Goal: Find specific page/section: Find specific page/section

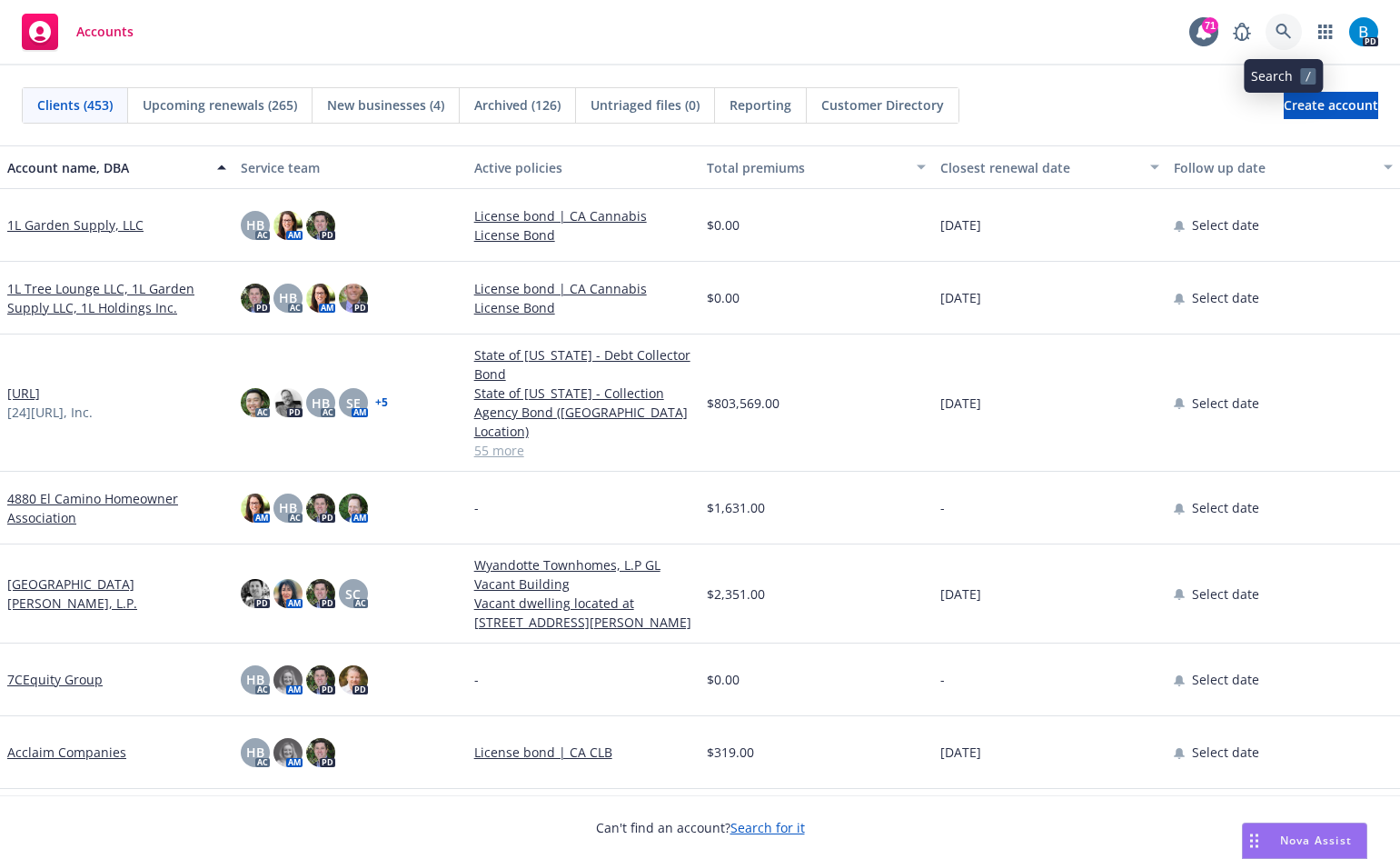
drag, startPoint x: 1284, startPoint y: 25, endPoint x: 1270, endPoint y: 62, distance: 39.6
click at [1284, 25] on icon at bounding box center [1284, 32] width 16 height 16
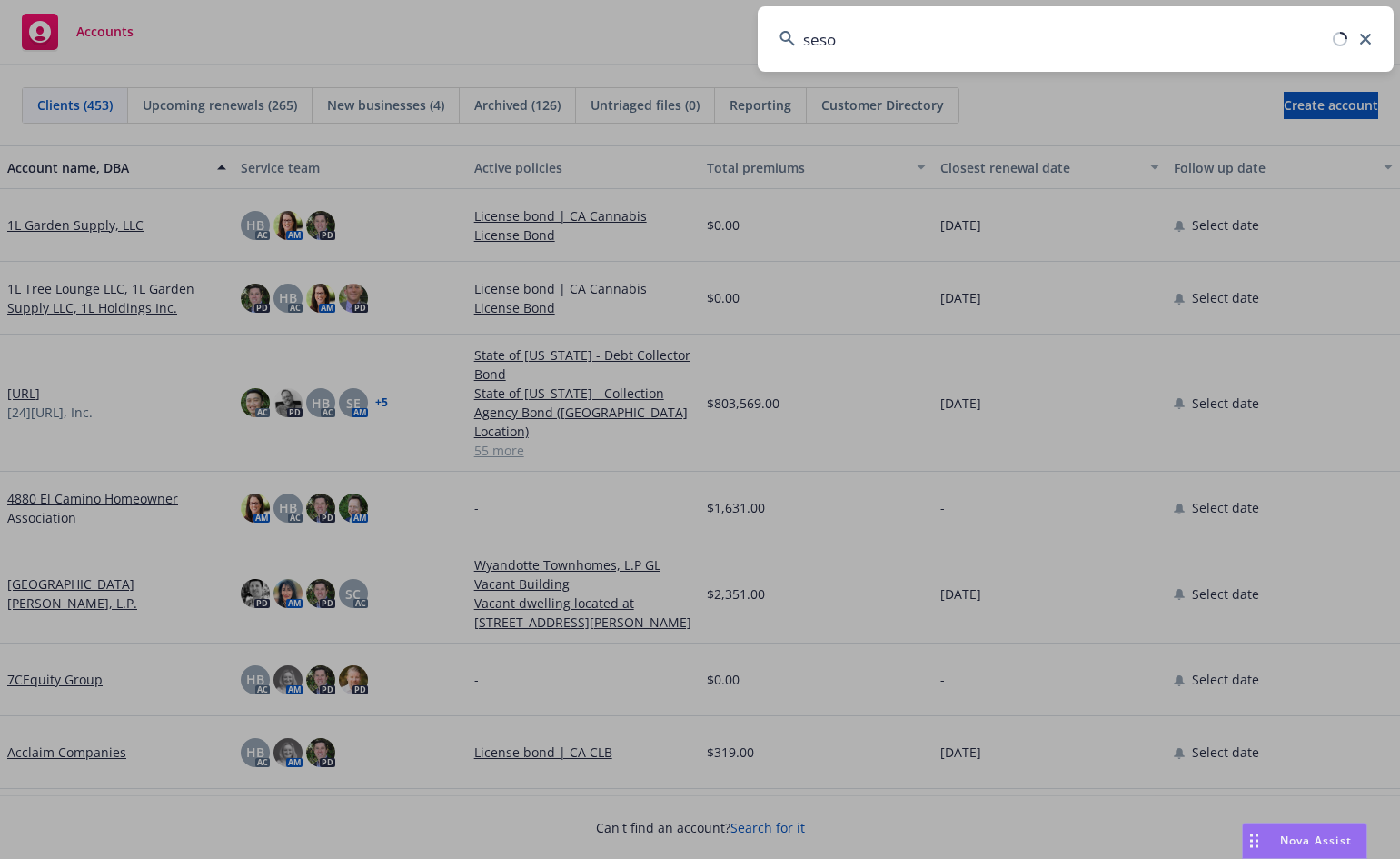
type input "seso"
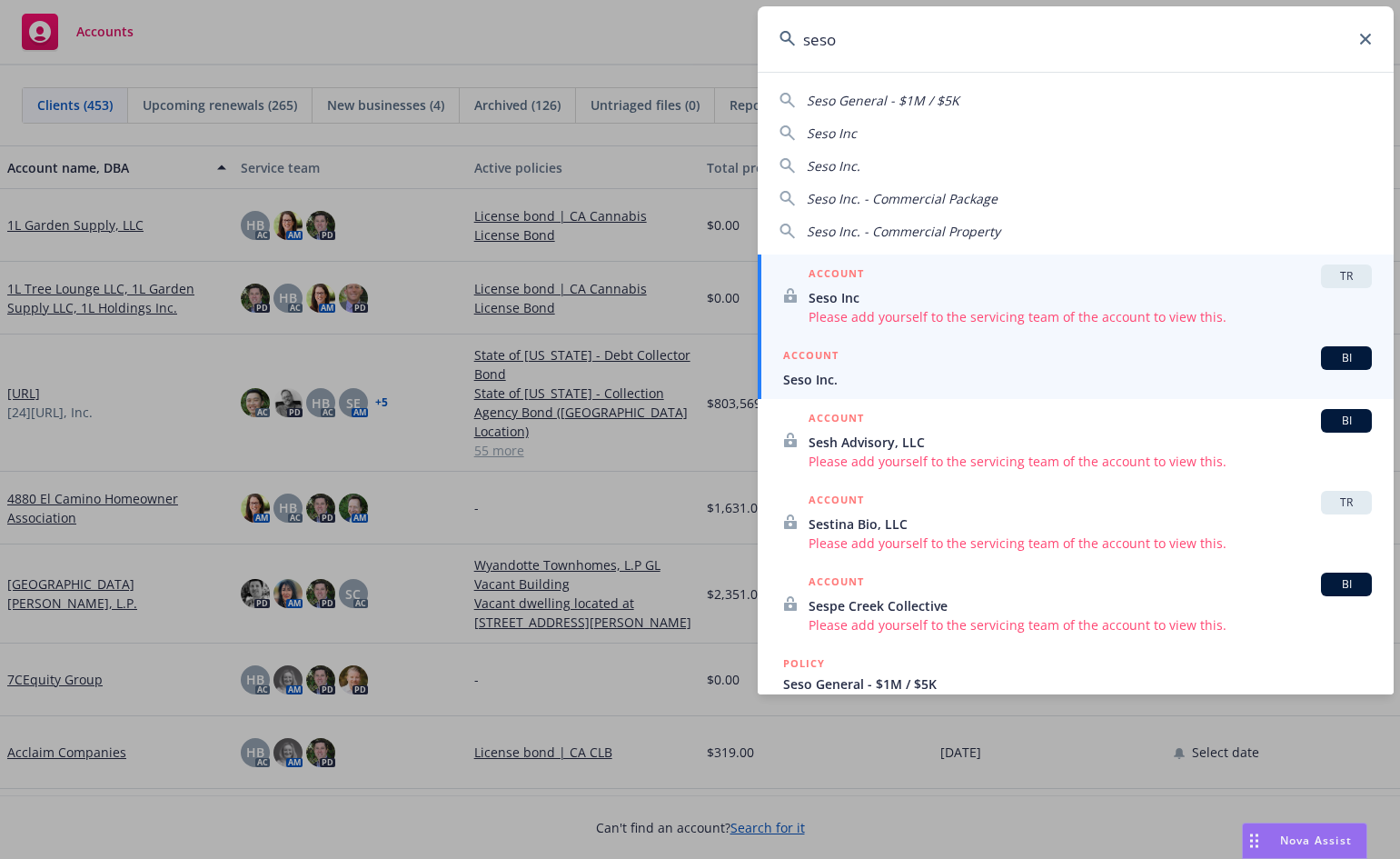
click at [829, 372] on span "Seso Inc." at bounding box center [1077, 379] width 589 height 19
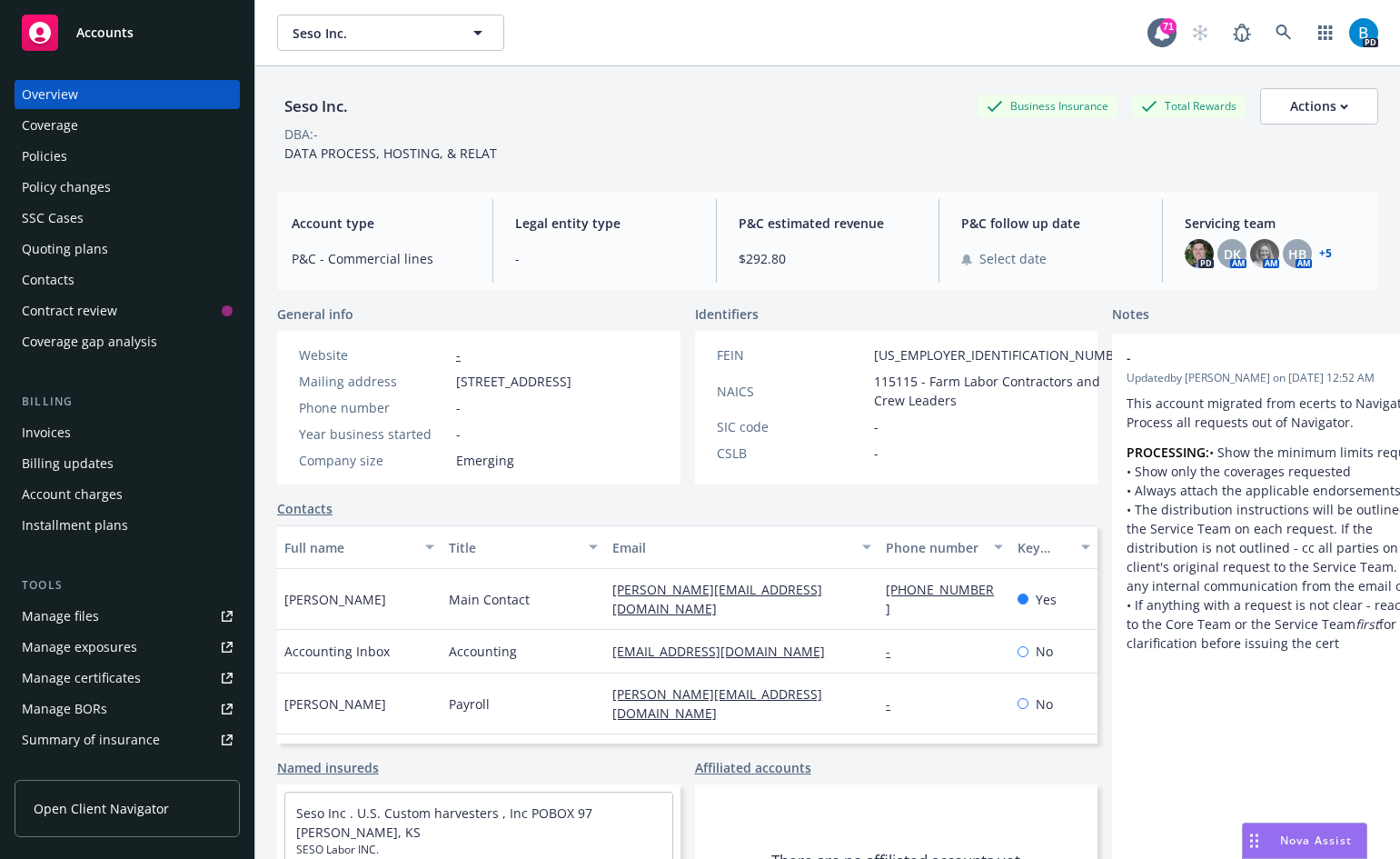
click at [1319, 253] on link "+ 5" at bounding box center [1325, 253] width 13 height 11
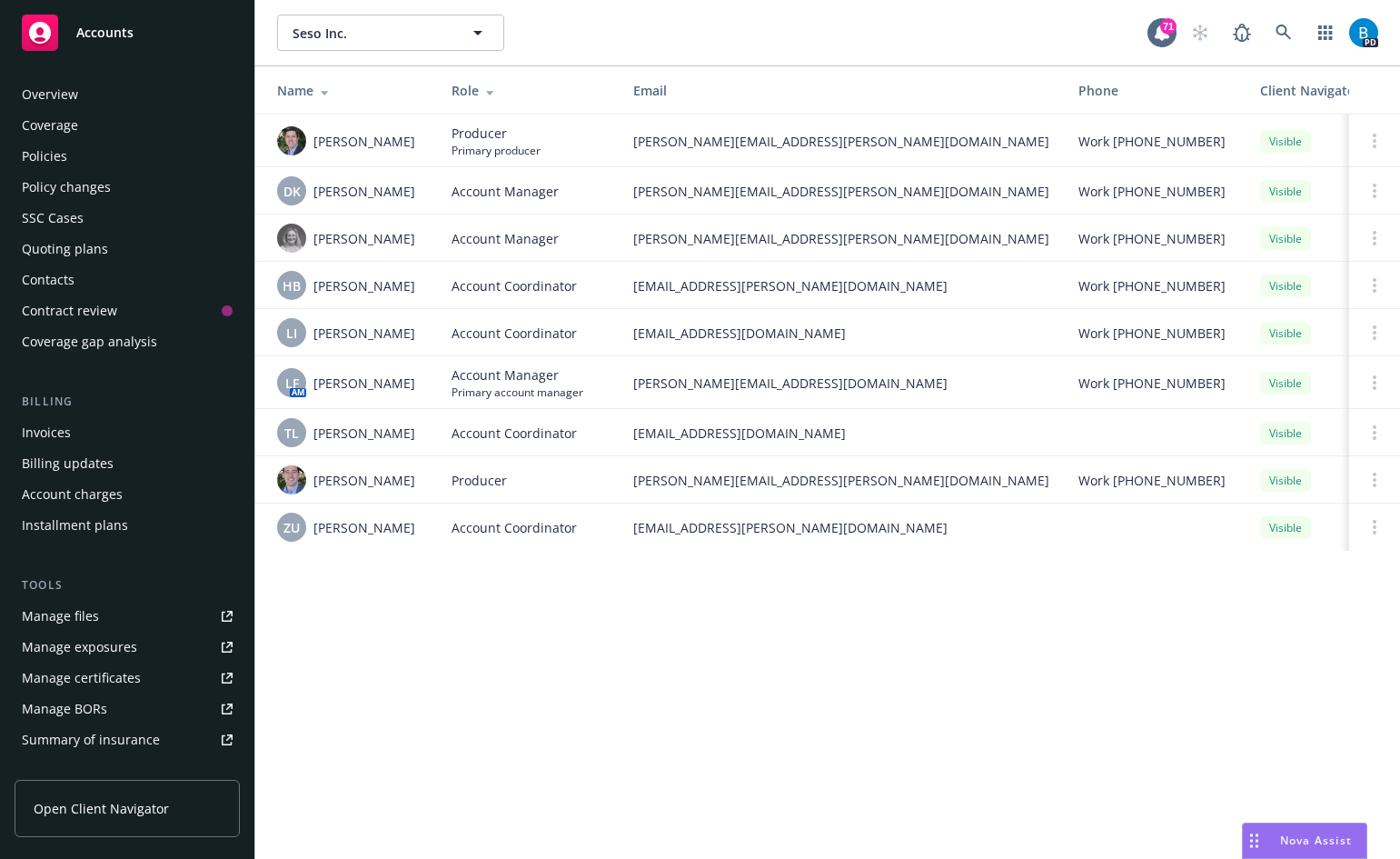
click at [42, 154] on div "Policies" at bounding box center [44, 156] width 45 height 29
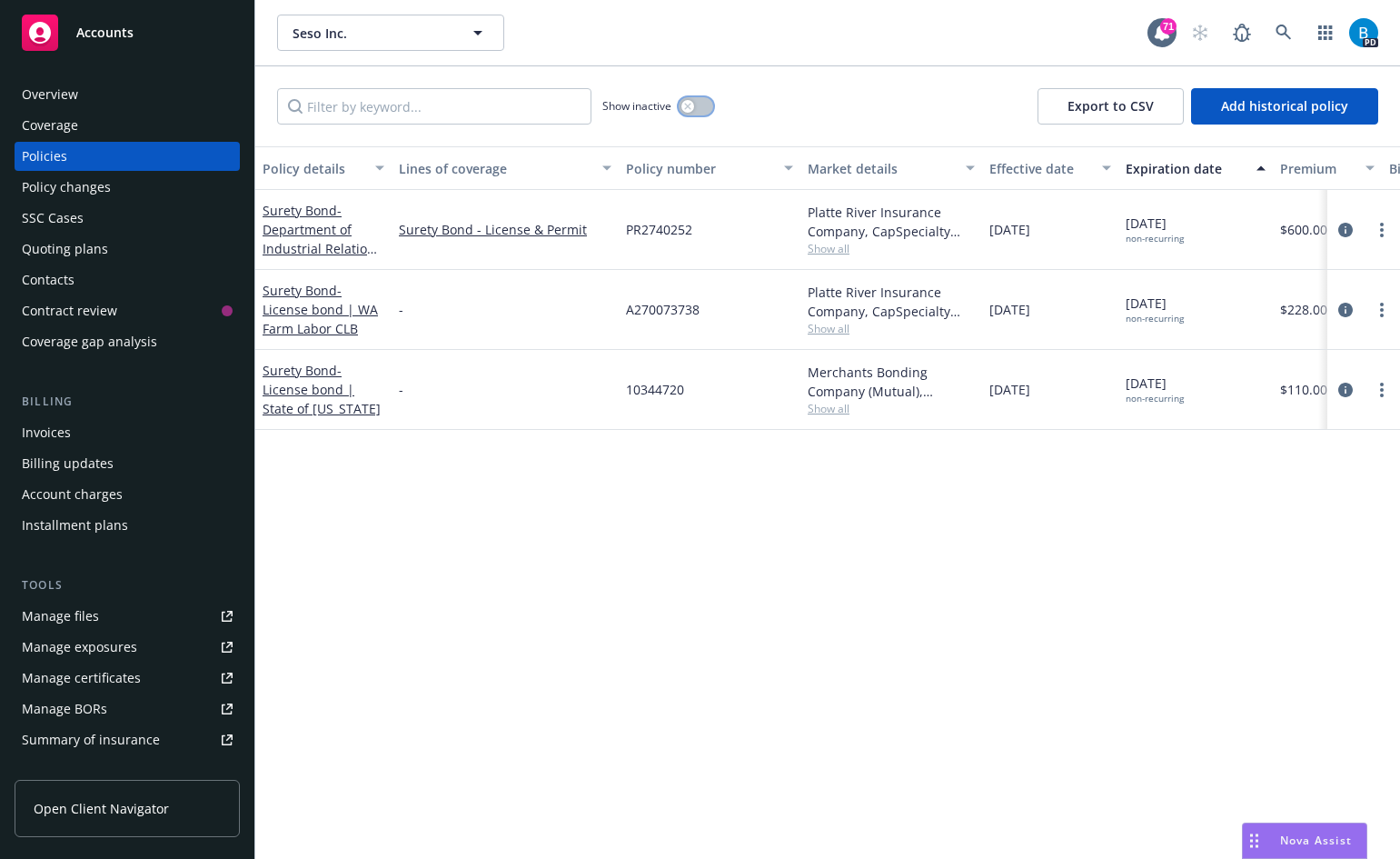
drag, startPoint x: 688, startPoint y: 104, endPoint x: 682, endPoint y: 127, distance: 23.8
click at [689, 103] on icon "button" at bounding box center [687, 106] width 7 height 7
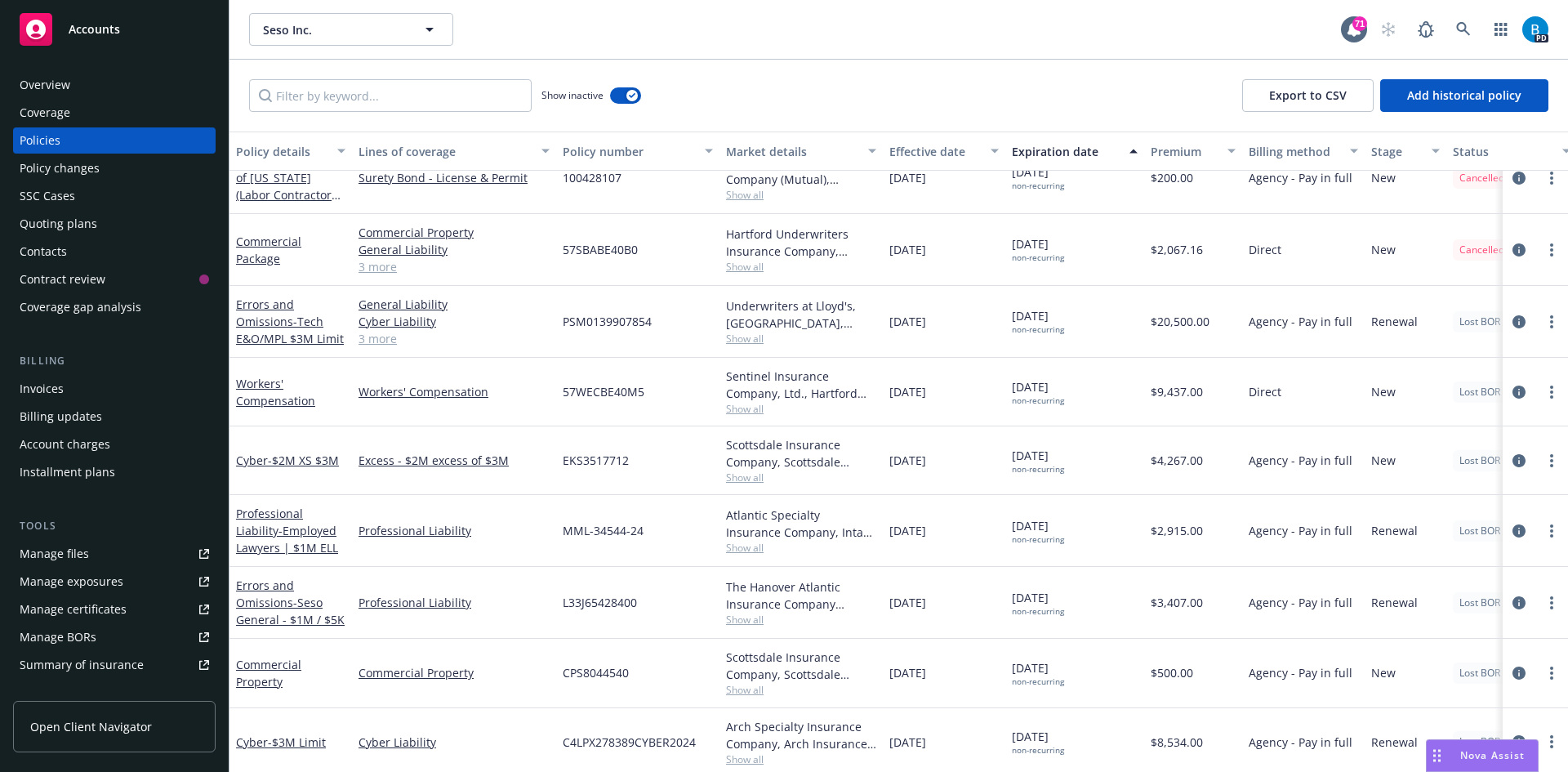
scroll to position [1143, 0]
